Goal: Task Accomplishment & Management: Complete application form

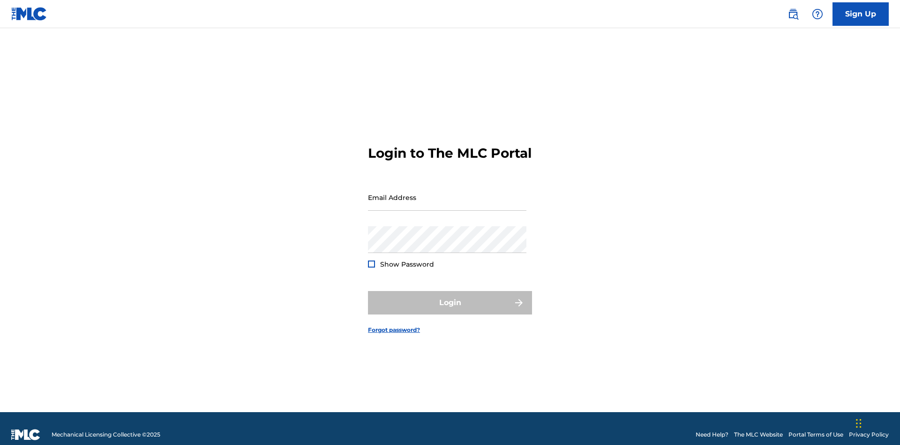
scroll to position [12, 0]
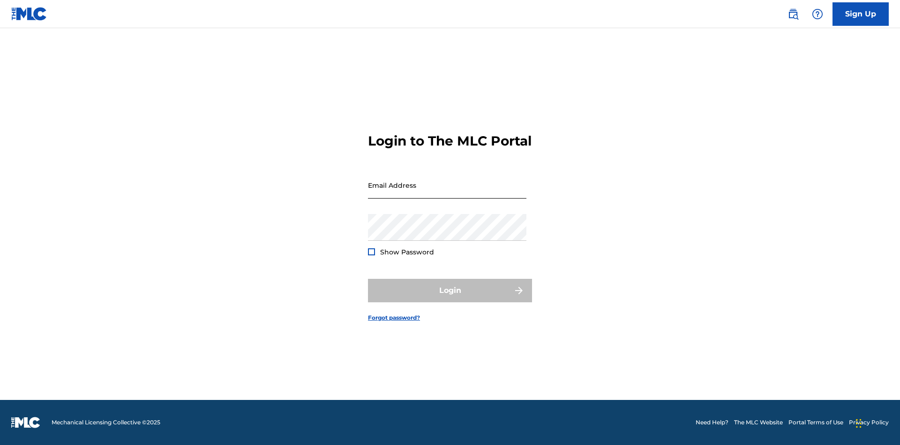
click at [447, 193] on input "Email Address" at bounding box center [447, 185] width 159 height 27
type input "[EMAIL_ADDRESS][DOMAIN_NAME]"
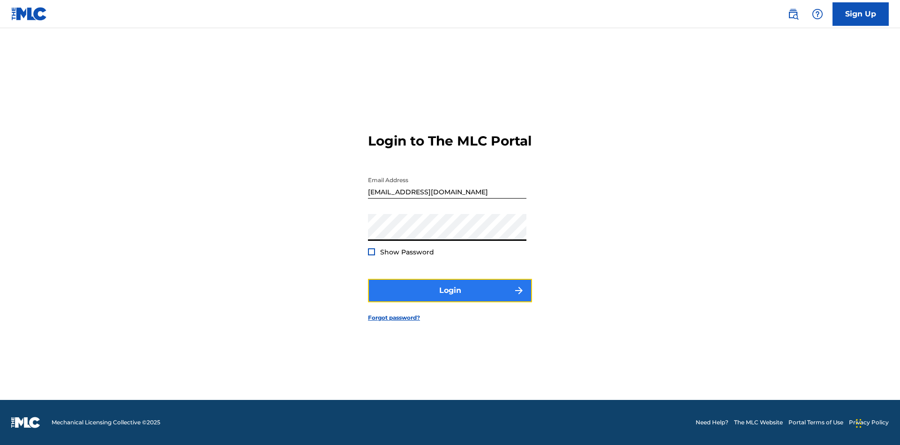
click at [450, 298] on button "Login" at bounding box center [450, 290] width 164 height 23
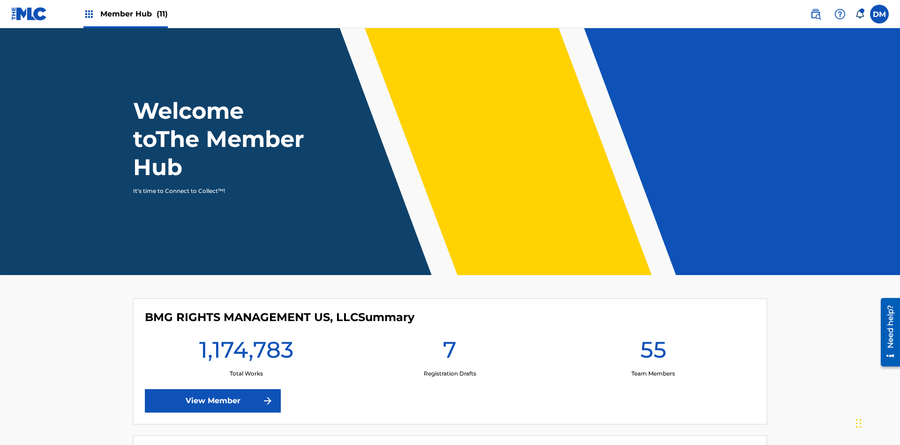
click at [125, 14] on span "Member Hub (11)" at bounding box center [134, 13] width 68 height 11
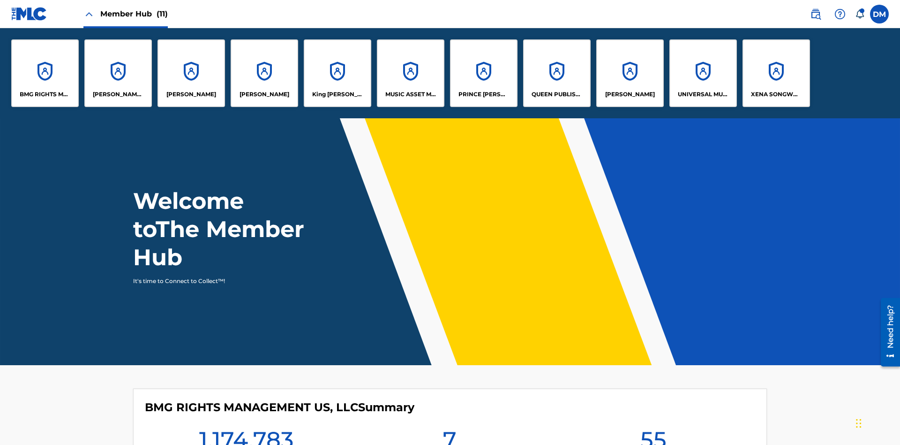
scroll to position [34, 0]
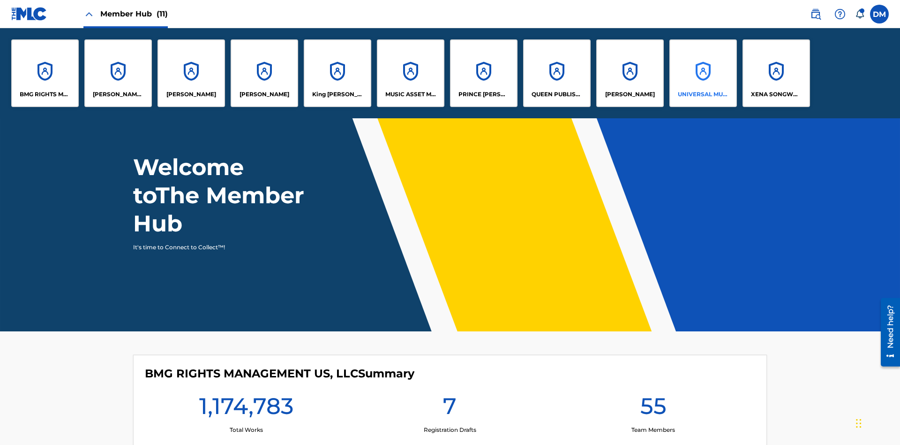
click at [703, 94] on p "UNIVERSAL MUSIC PUB GROUP" at bounding box center [703, 94] width 51 height 8
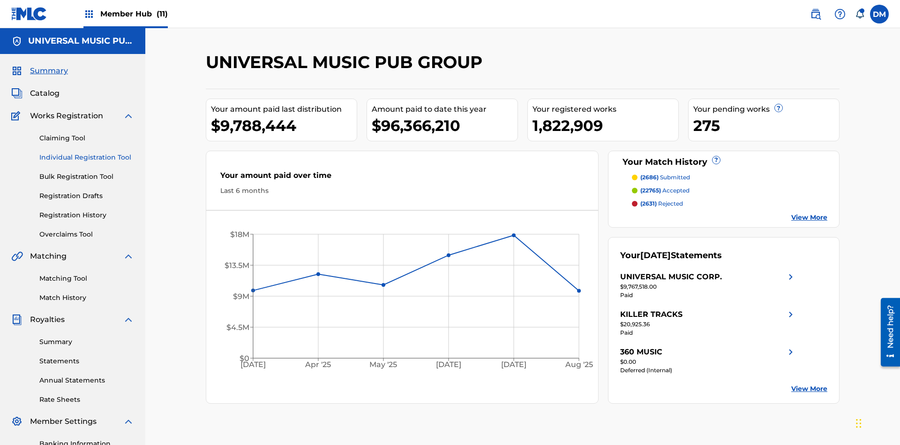
click at [87, 152] on link "Individual Registration Tool" at bounding box center [86, 157] width 95 height 10
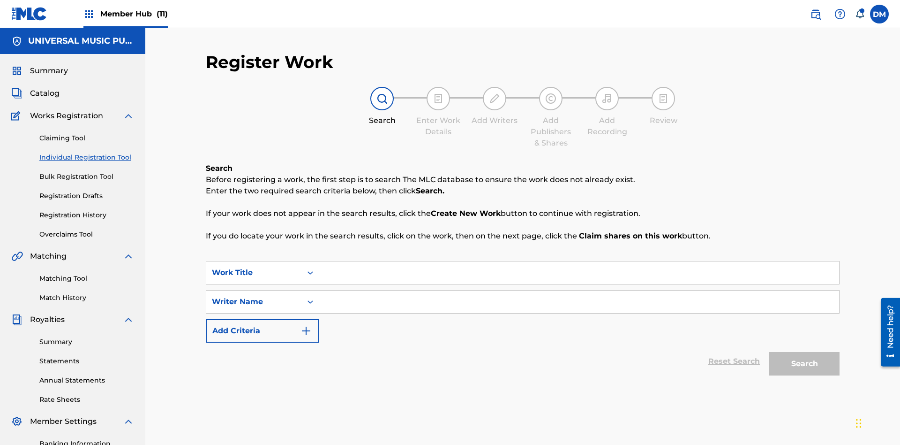
scroll to position [137, 0]
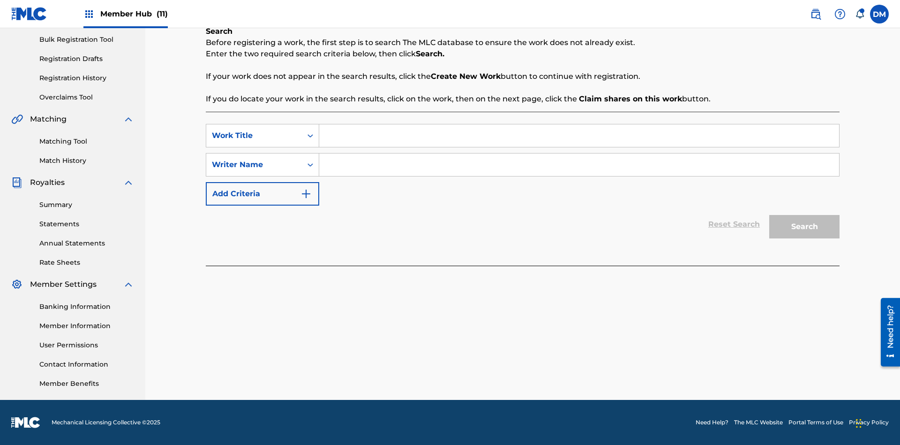
click at [579, 136] on input "Search Form" at bounding box center [579, 135] width 520 height 23
type input "Save At Writer-Add Writers Page Prior To Adding Roles"
click at [579, 165] on input "Search Form" at bounding box center [579, 164] width 520 height 23
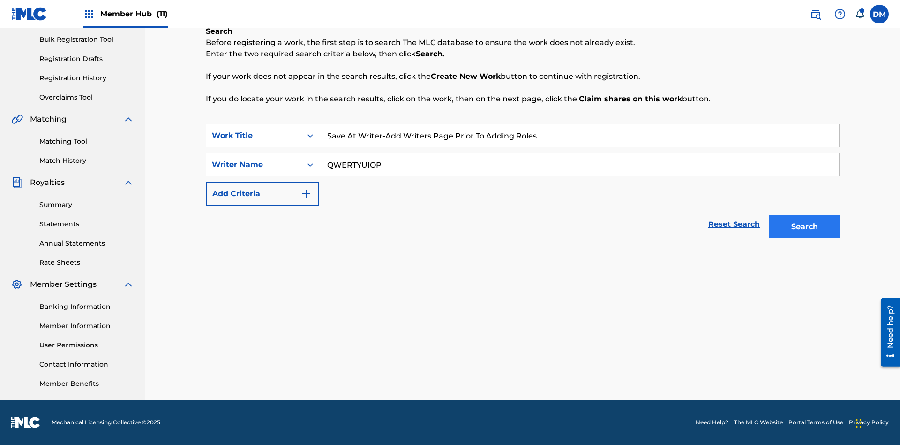
type input "QWERTYUIOP"
click at [805, 227] on button "Search" at bounding box center [805, 226] width 70 height 23
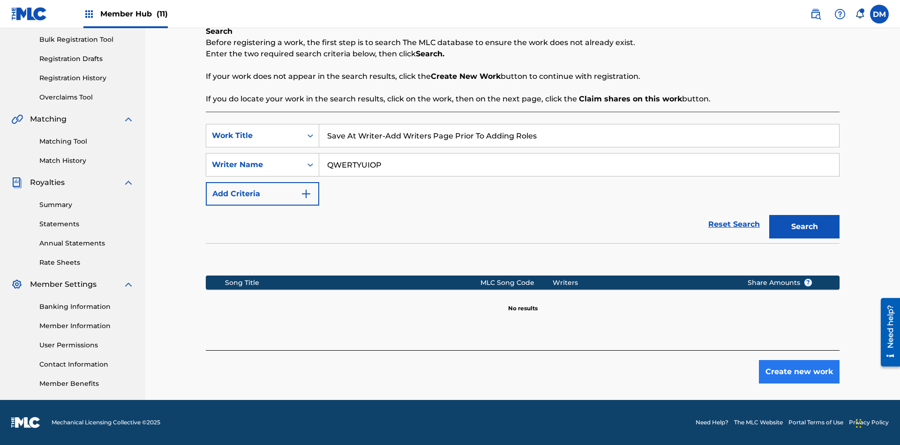
click at [800, 371] on button "Create new work" at bounding box center [799, 371] width 81 height 23
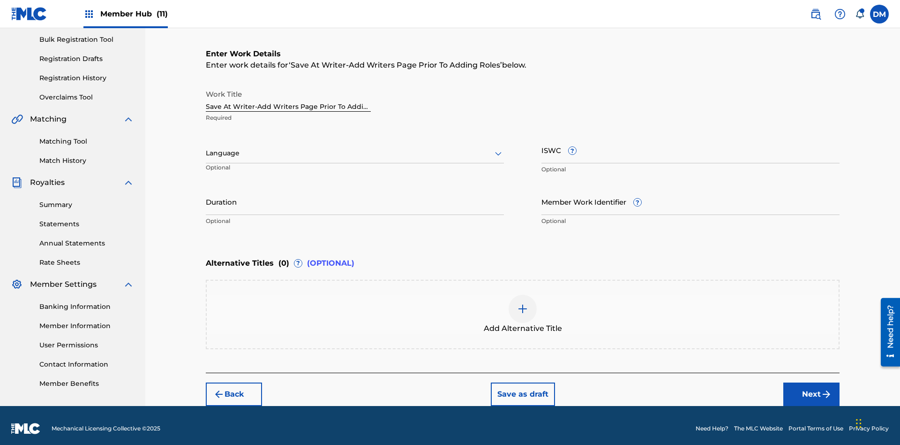
scroll to position [143, 0]
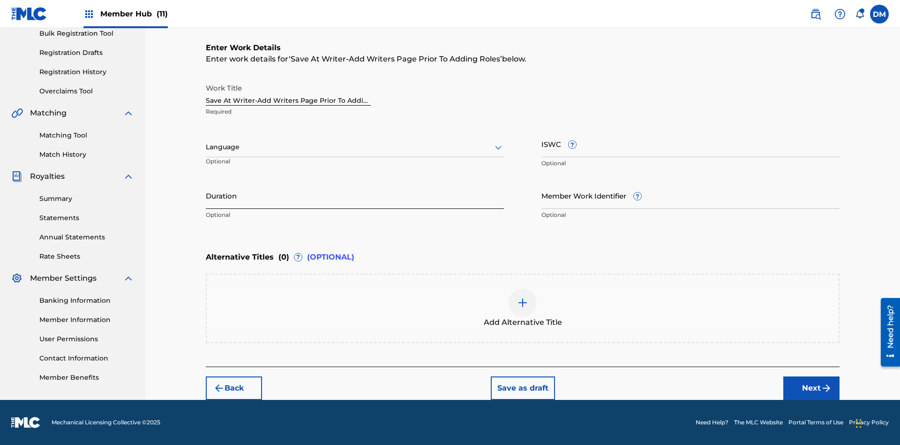
click at [355, 195] on input "Duration" at bounding box center [355, 195] width 298 height 27
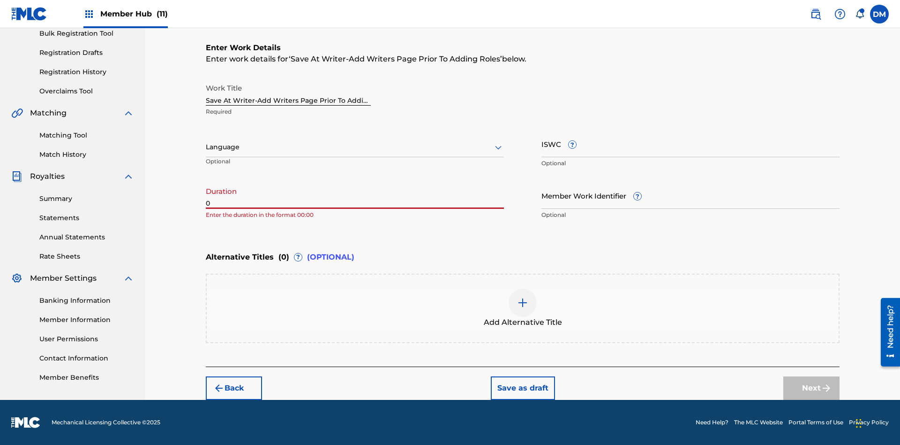
click at [355, 195] on input "0" at bounding box center [355, 195] width 298 height 27
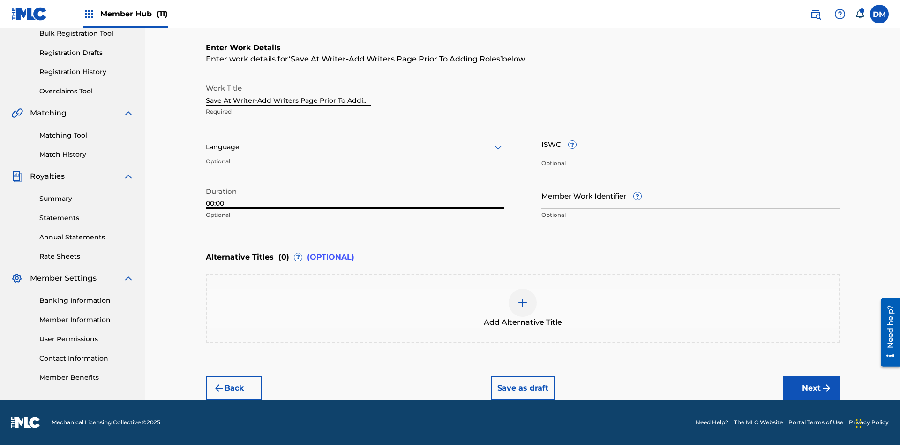
type input "00:00"
click at [499, 147] on icon at bounding box center [498, 147] width 11 height 11
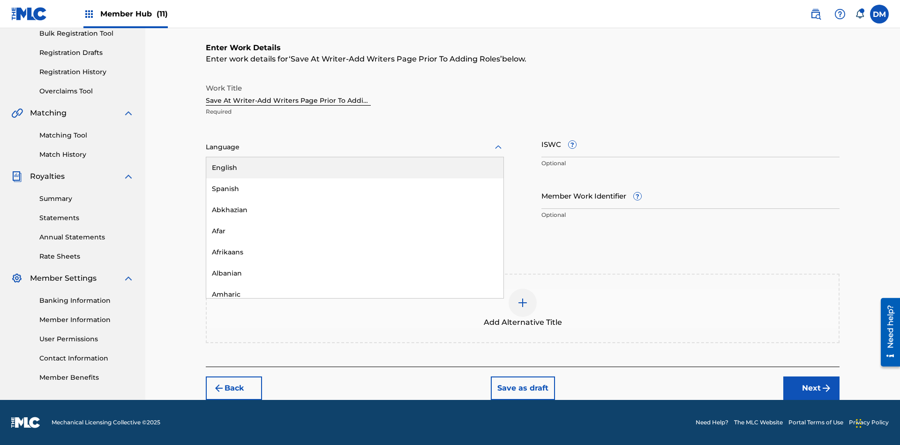
click at [355, 231] on div "Afar" at bounding box center [354, 230] width 297 height 21
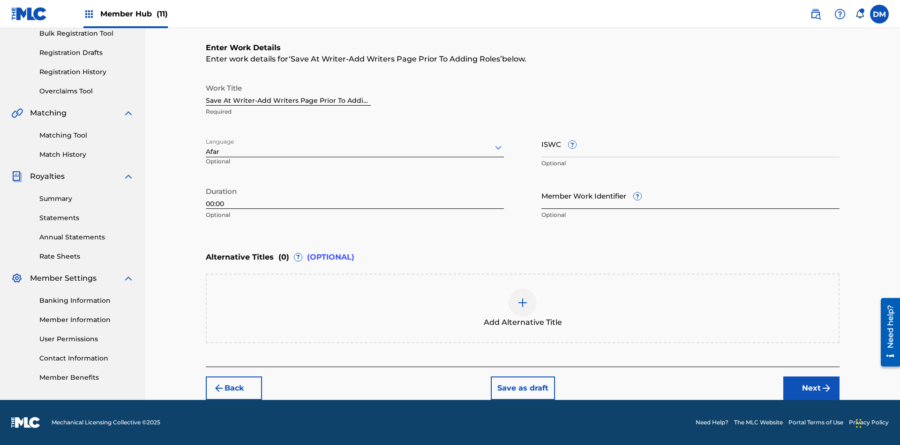
click at [691, 195] on input "Member Work Identifier ?" at bounding box center [691, 195] width 298 height 27
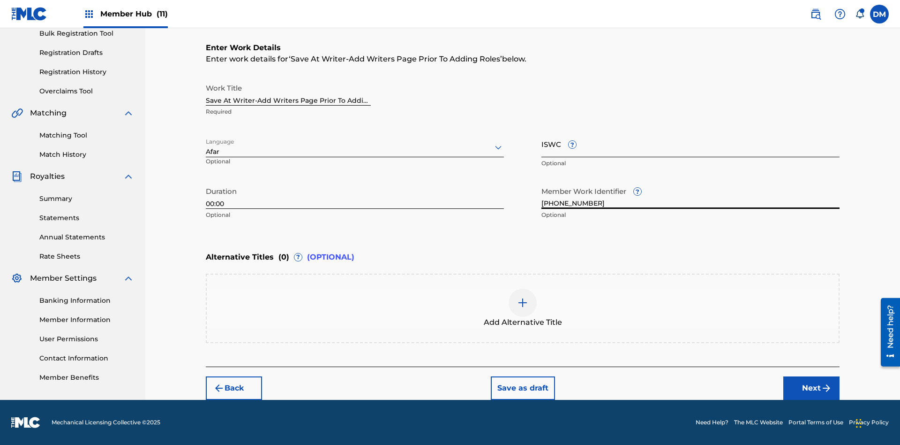
type input "2025.09.19.04"
click at [691, 144] on input "ISWC ?" at bounding box center [691, 143] width 298 height 27
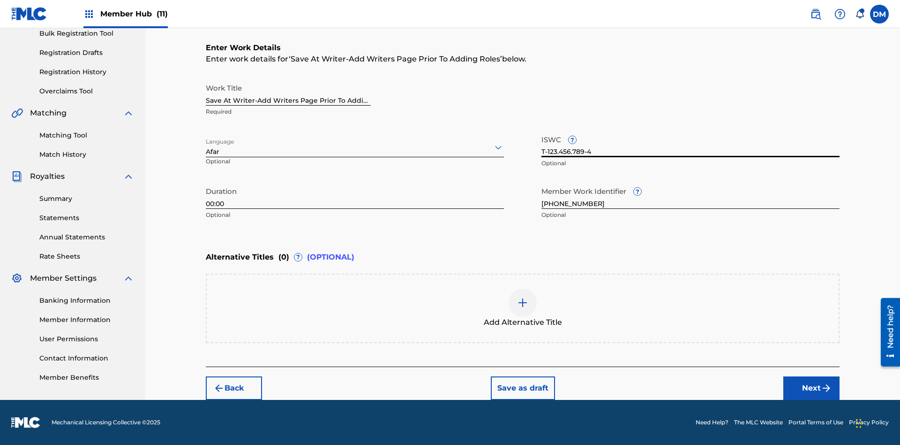
scroll to position [0, 0]
type input "T-123.456.789-4"
click at [523, 308] on img at bounding box center [522, 302] width 11 height 11
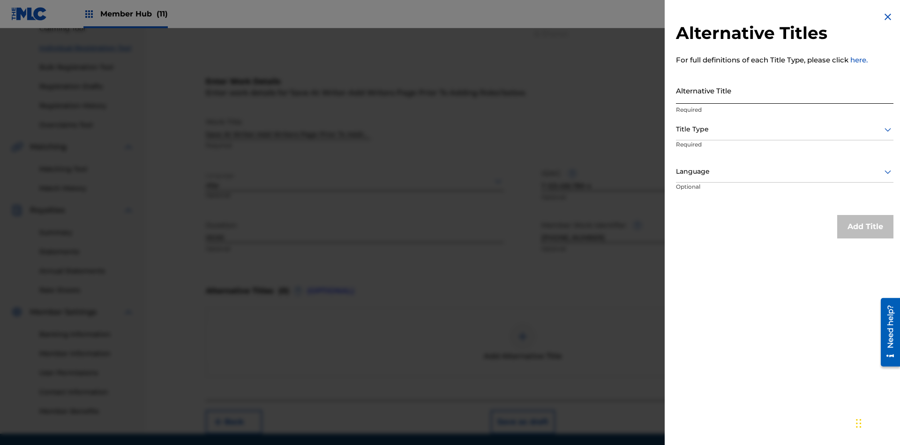
click at [785, 90] on input "Alternative Title" at bounding box center [785, 90] width 218 height 27
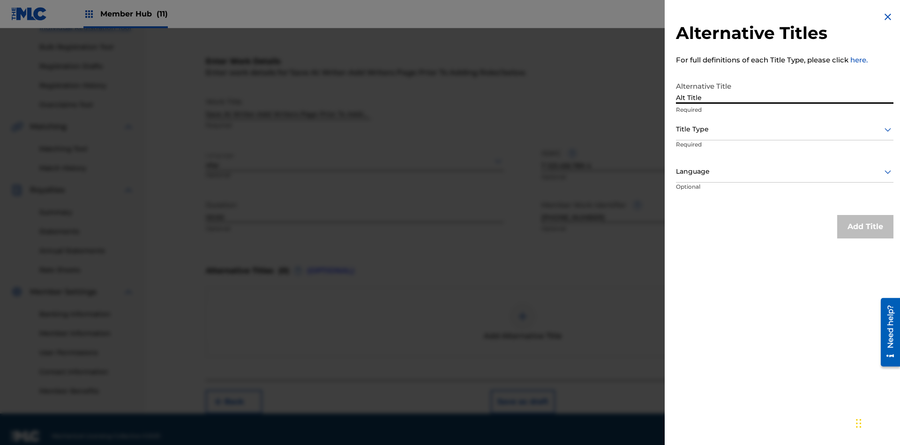
type input "Alt Title"
click at [785, 129] on div at bounding box center [785, 129] width 218 height 12
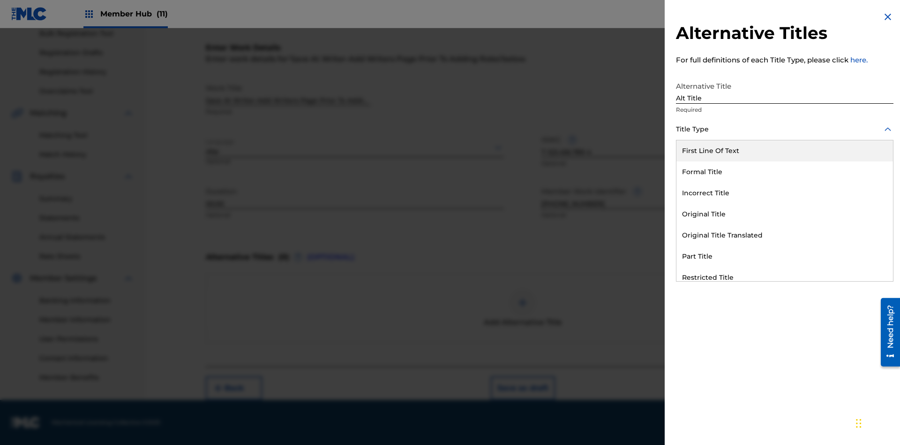
click at [785, 214] on div "Original Title" at bounding box center [785, 214] width 217 height 21
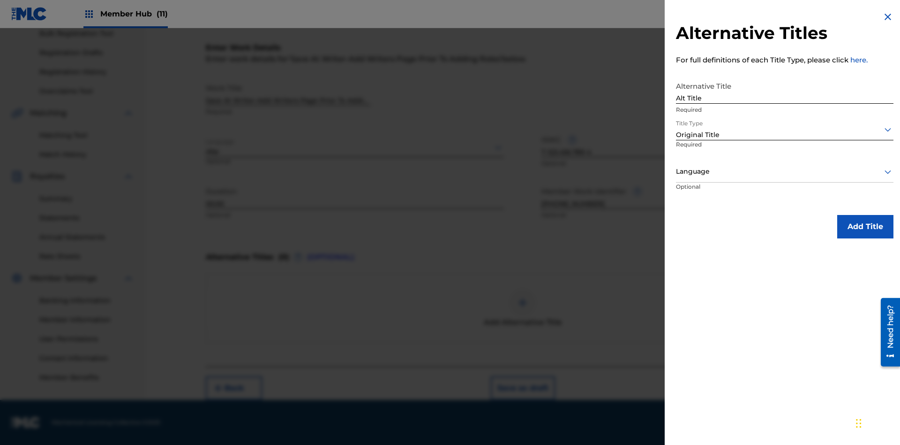
click at [785, 171] on div at bounding box center [785, 172] width 218 height 12
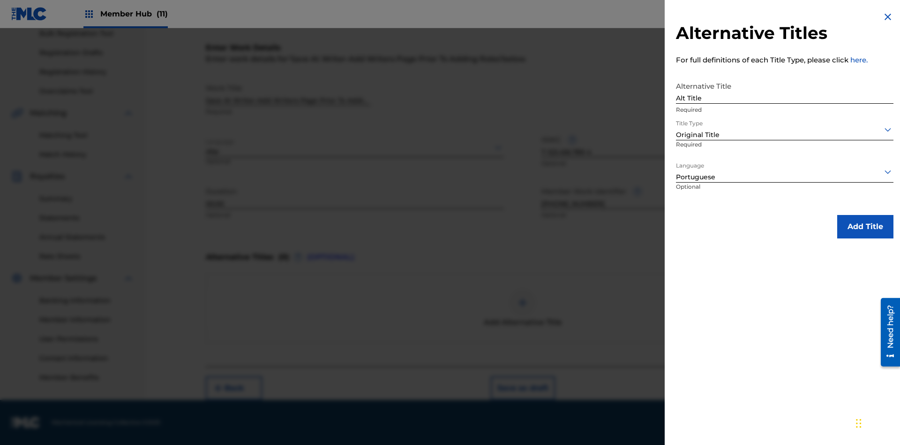
scroll to position [87, 0]
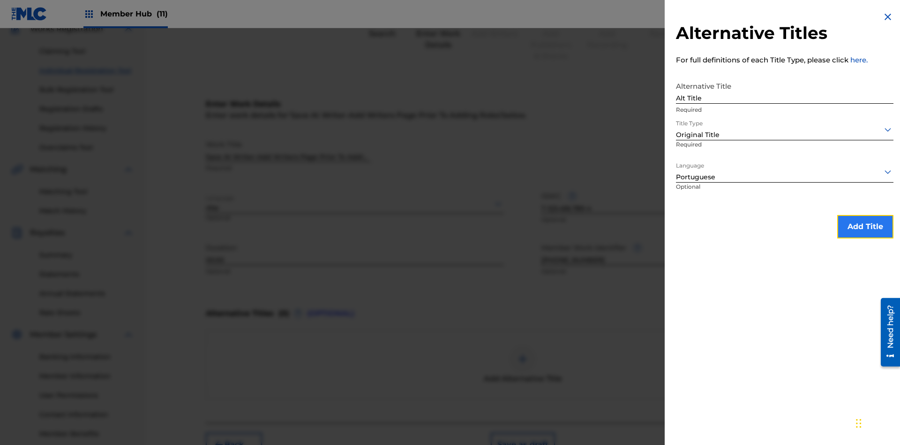
click at [866, 226] on button "Add Title" at bounding box center [866, 226] width 56 height 23
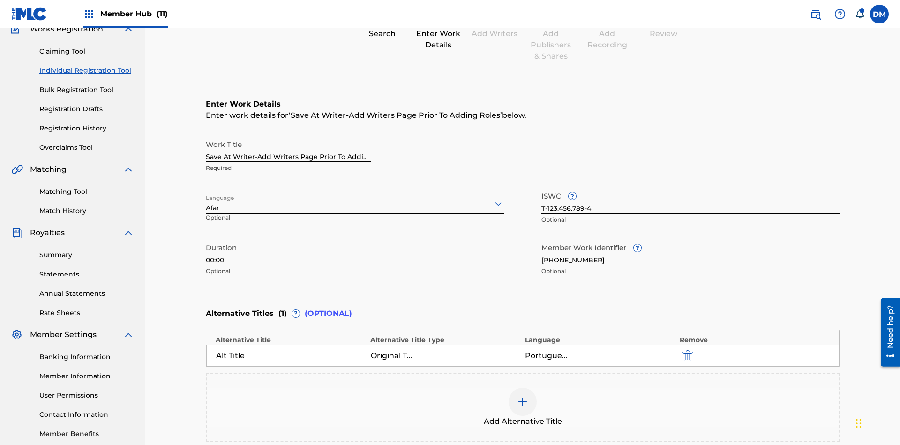
scroll to position [186, 0]
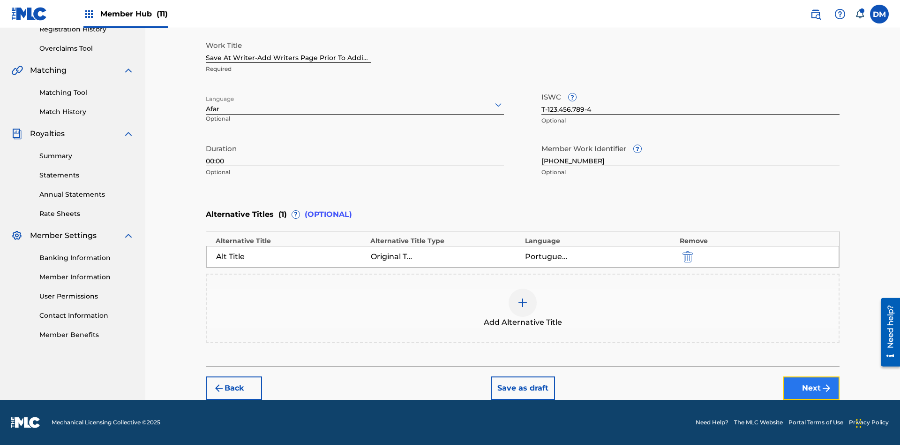
click at [812, 388] on button "Next" at bounding box center [812, 387] width 56 height 23
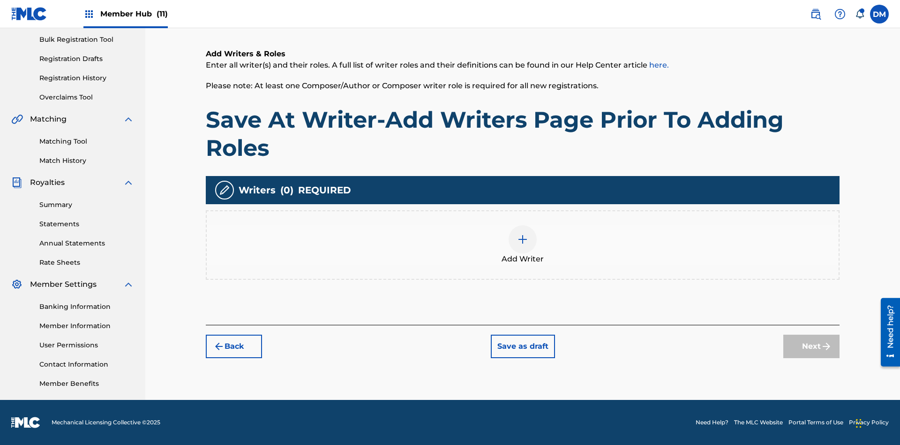
click at [523, 244] on img at bounding box center [522, 239] width 11 height 11
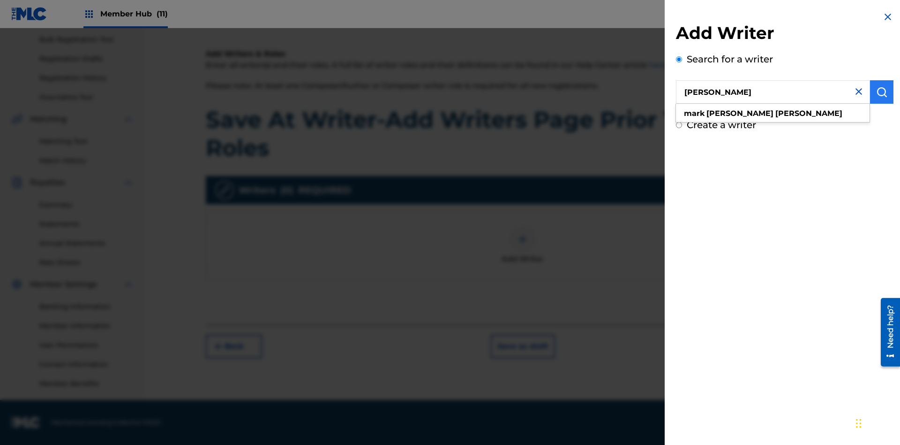
type input "MARK STEVEN BERKOWITZ"
click at [882, 92] on img "submit" at bounding box center [882, 91] width 11 height 11
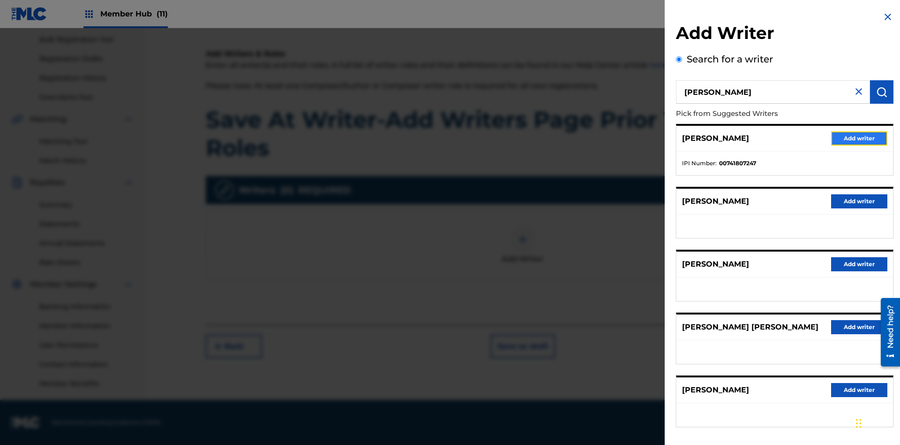
click at [860, 138] on button "Add writer" at bounding box center [859, 138] width 56 height 14
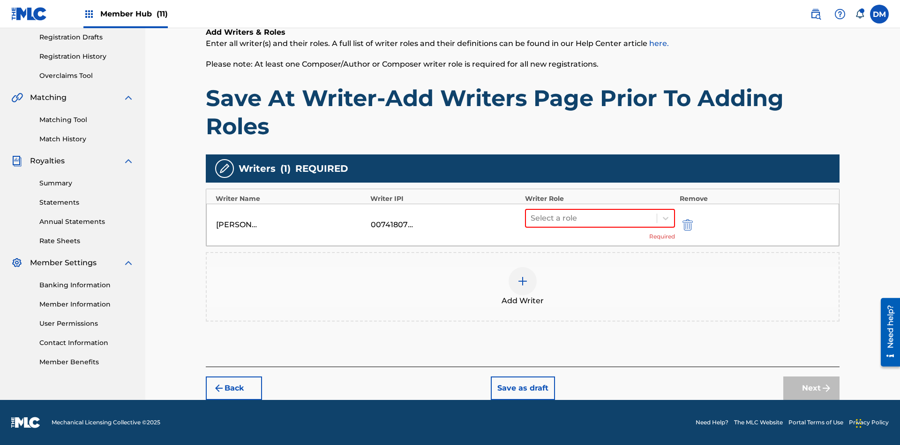
scroll to position [137, 0]
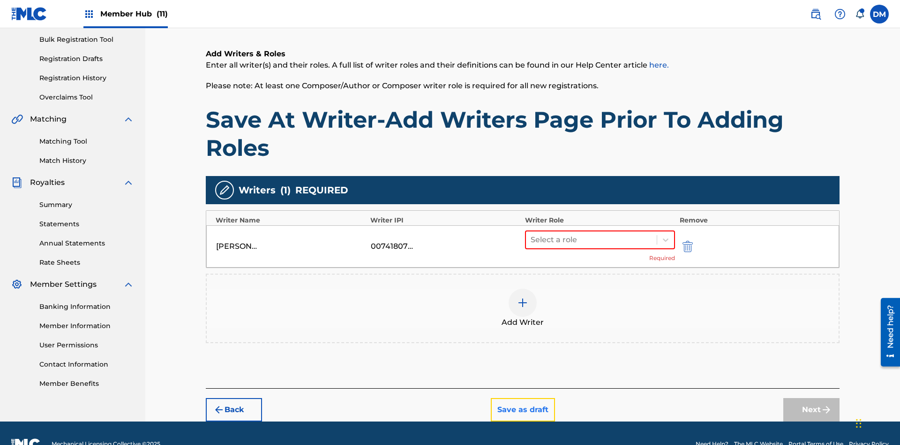
click at [522, 398] on button "Save as draft" at bounding box center [523, 409] width 64 height 23
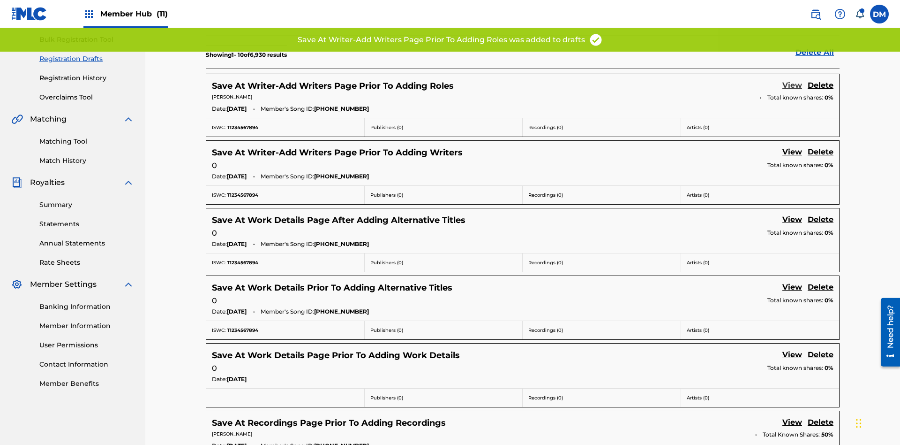
click at [793, 80] on link "View" at bounding box center [793, 86] width 20 height 13
